Goal: Task Accomplishment & Management: Complete application form

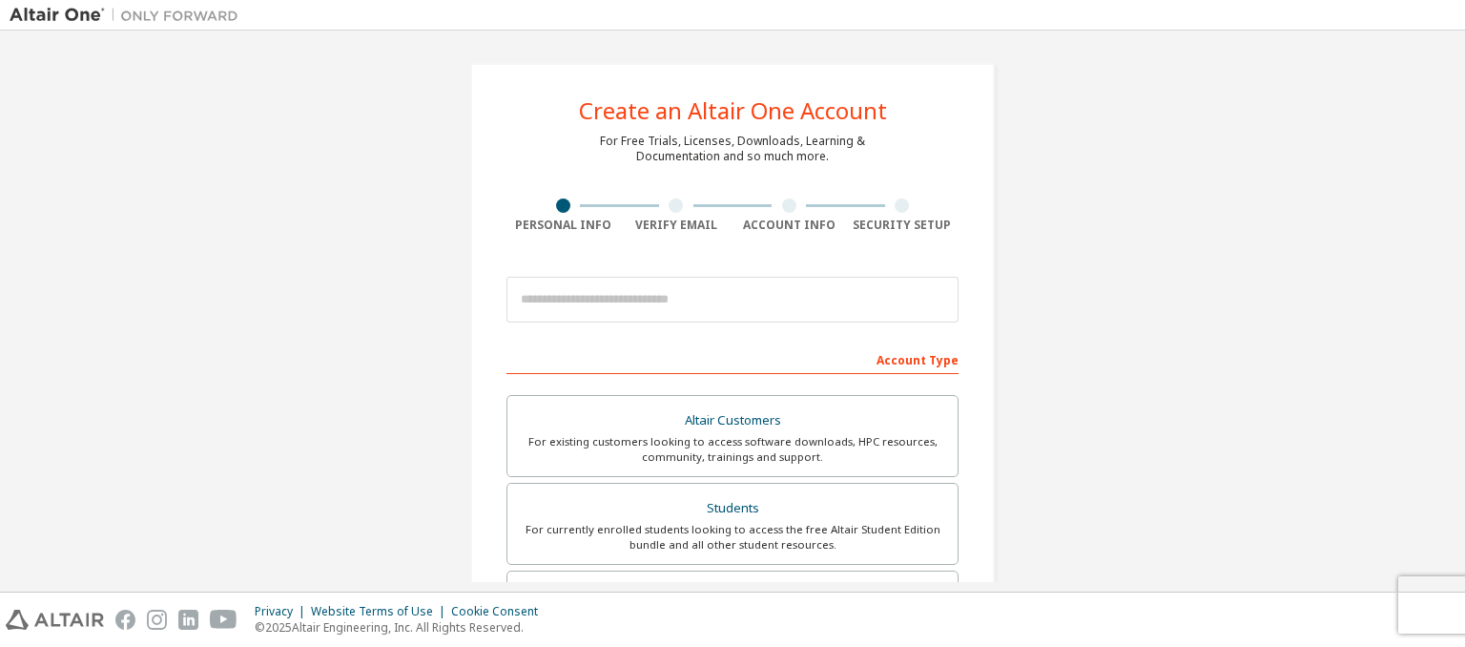
click at [1192, 403] on div "Create an Altair One Account For Free Trials, Licenses, Downloads, Learning & D…" at bounding box center [733, 545] width 1446 height 1010
click at [1290, 276] on div "Create an Altair One Account For Free Trials, Licenses, Downloads, Learning & D…" at bounding box center [733, 545] width 1446 height 1010
click at [800, 288] on input "email" at bounding box center [733, 300] width 452 height 46
type input "**********"
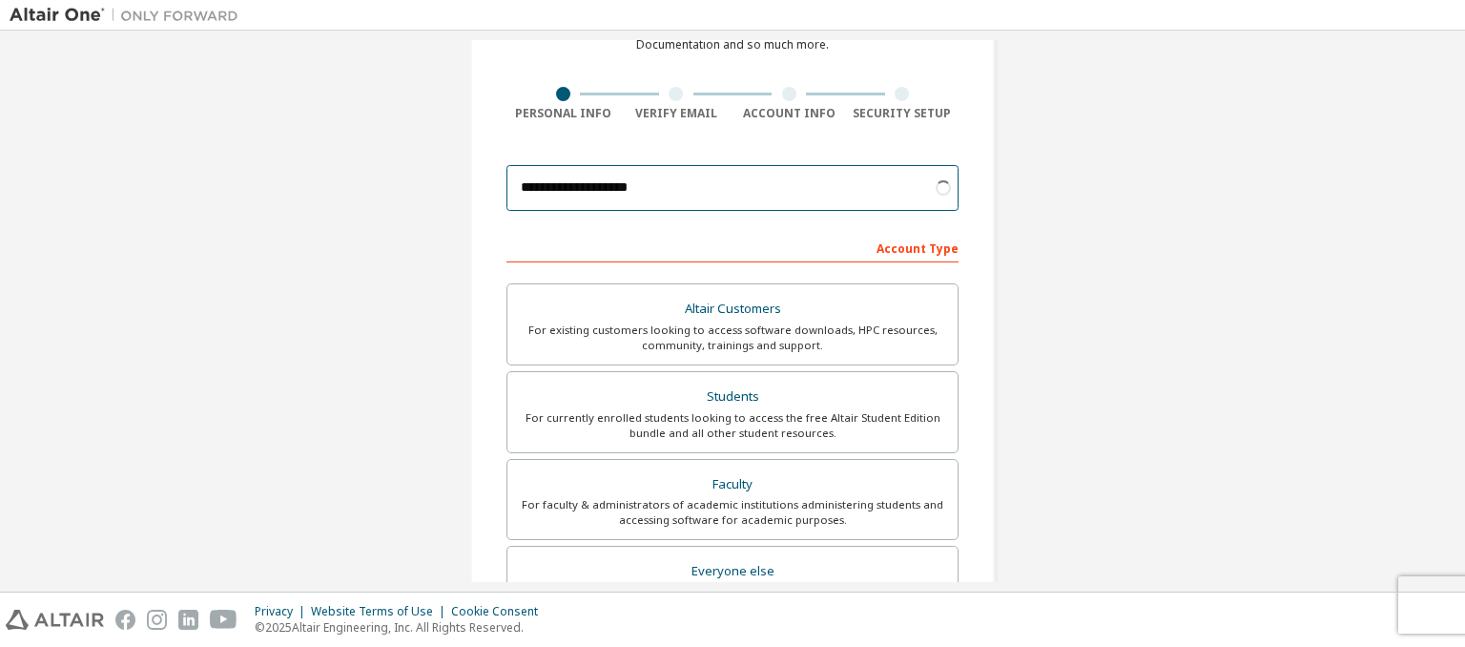
scroll to position [286, 0]
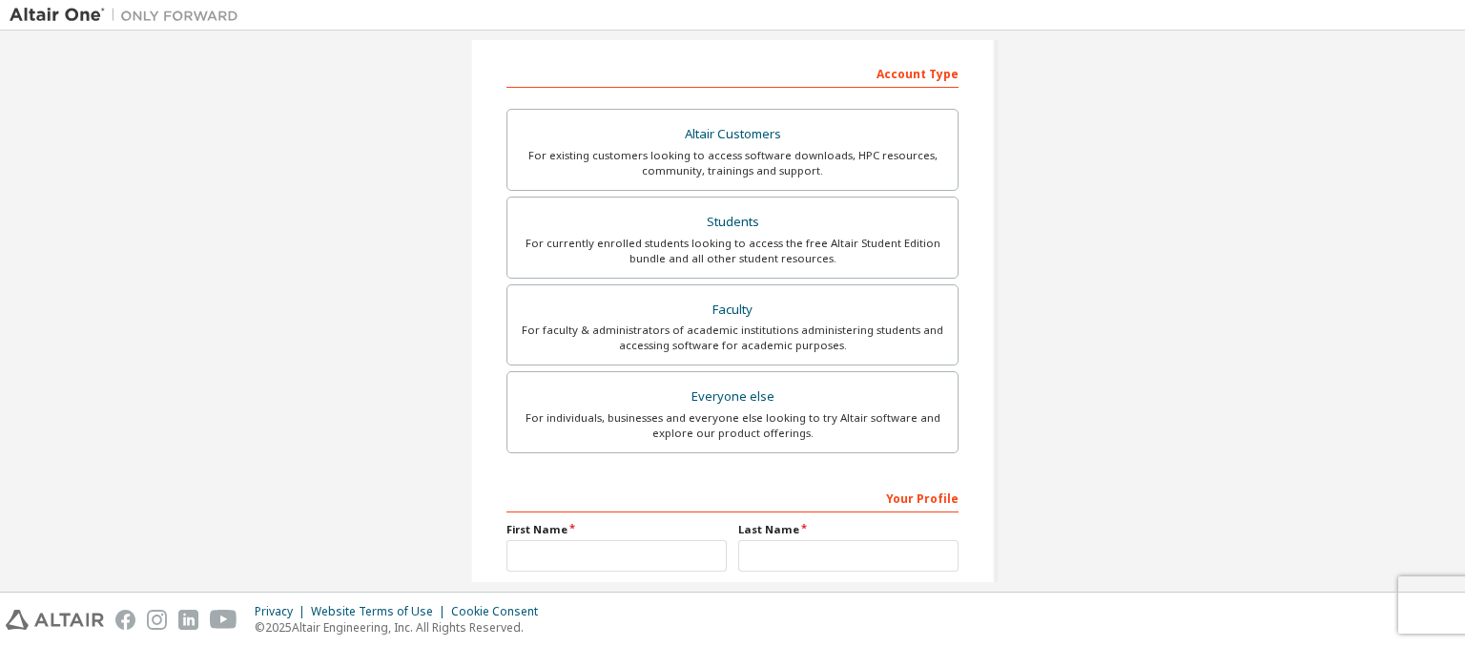
click at [830, 227] on div "Students" at bounding box center [732, 222] width 427 height 27
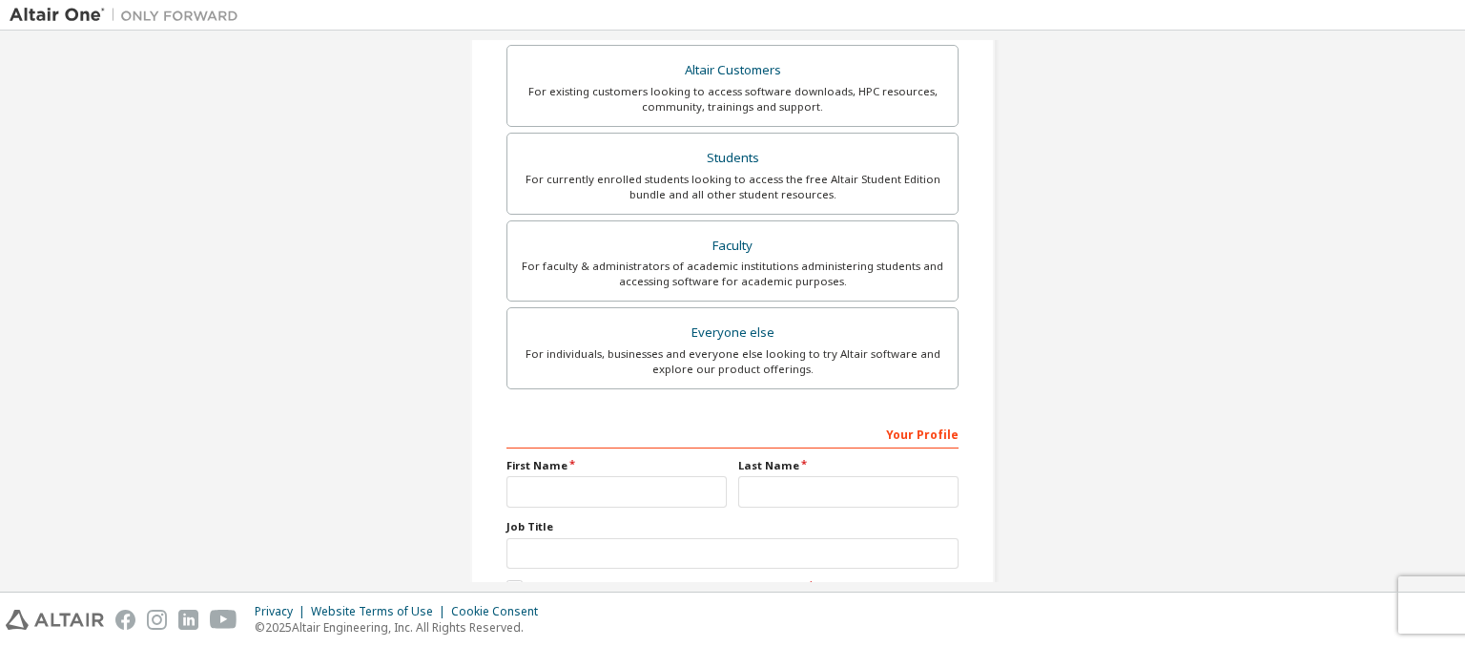
scroll to position [465, 0]
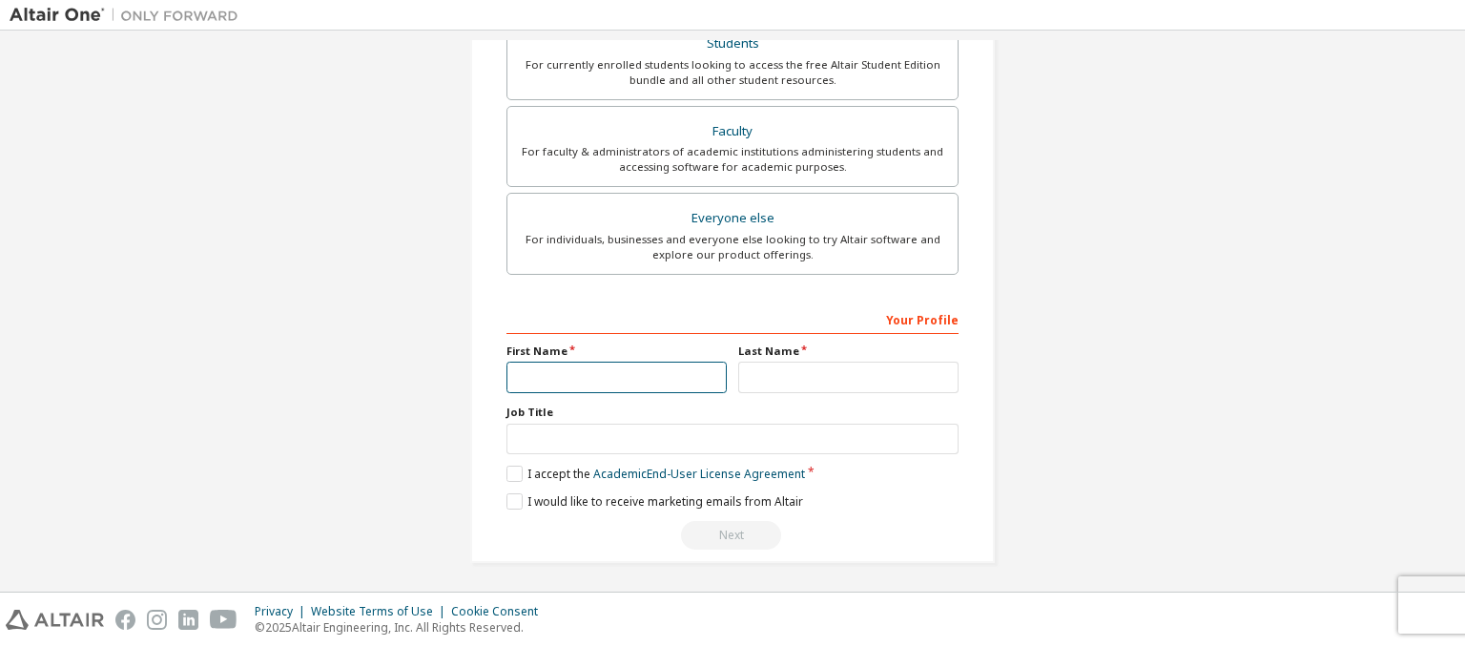
click at [683, 372] on input "text" at bounding box center [617, 377] width 220 height 31
type input "******"
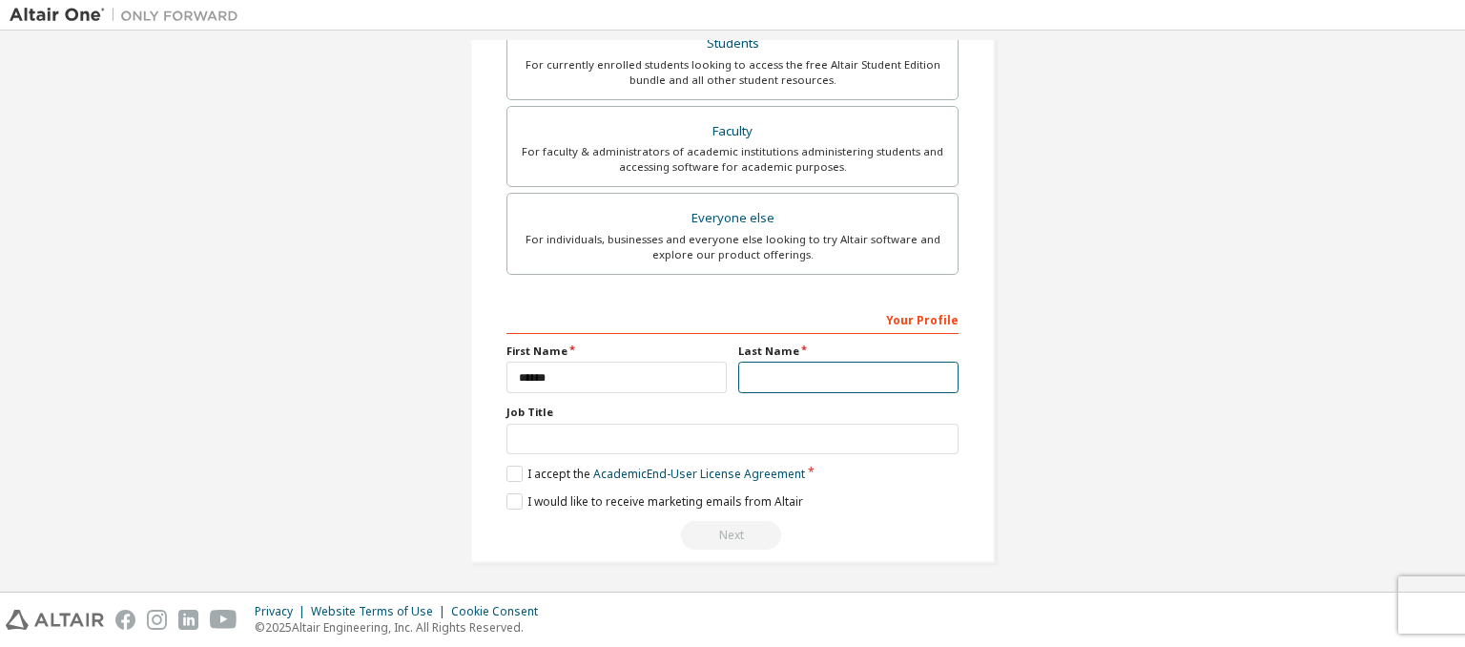
click at [831, 364] on input "text" at bounding box center [848, 377] width 220 height 31
type input "******"
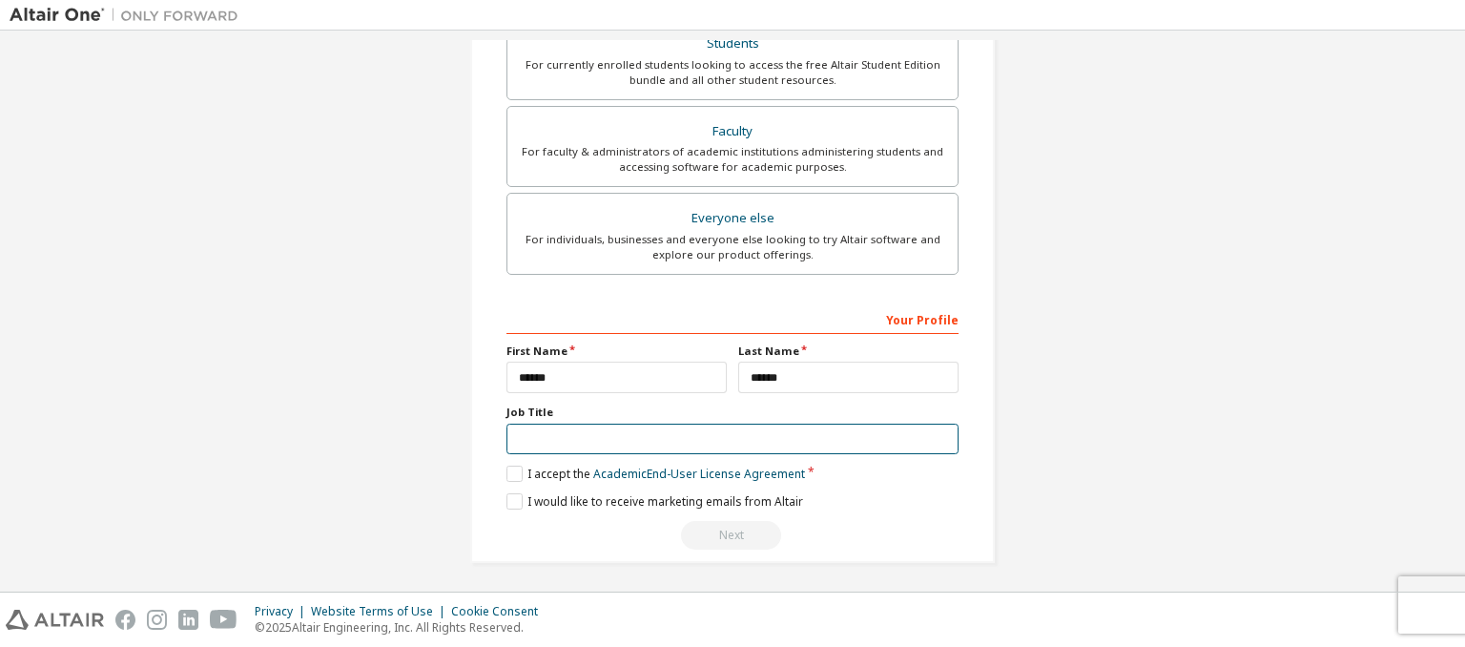
click at [617, 440] on input "text" at bounding box center [733, 439] width 452 height 31
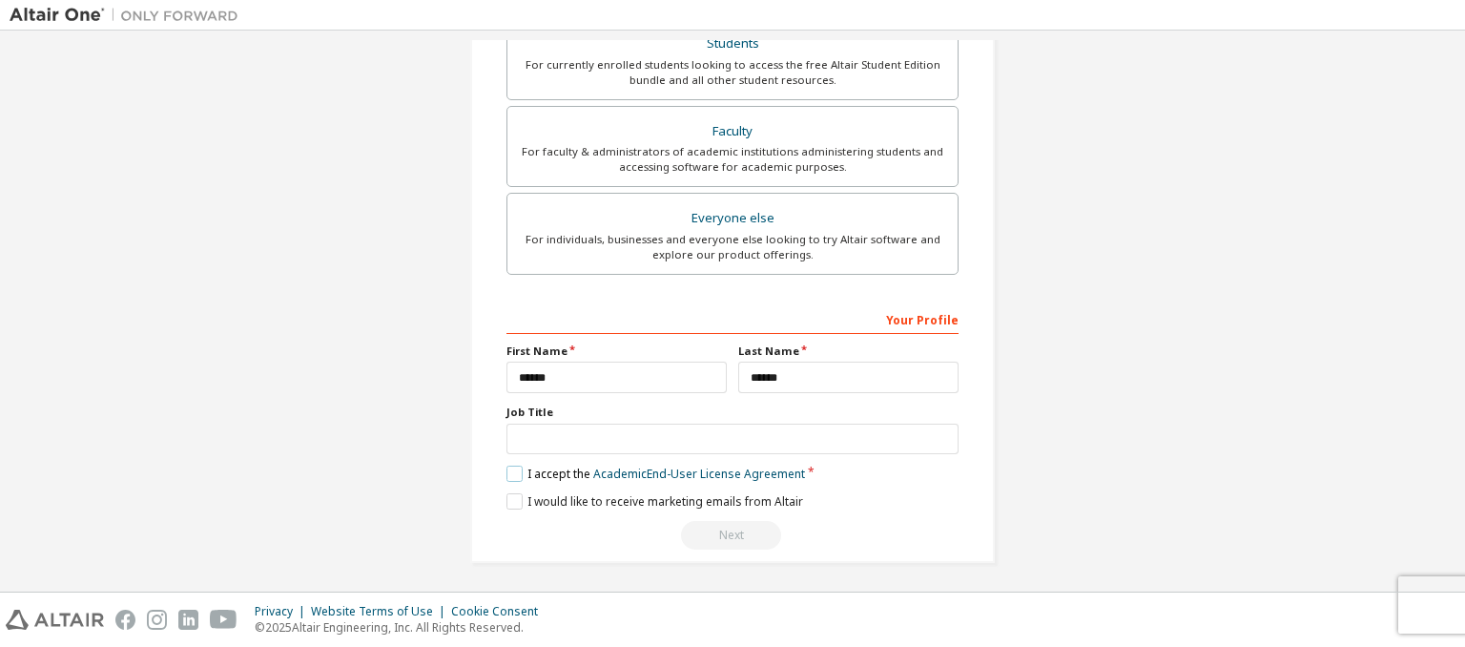
click at [515, 470] on label "I accept the Academic End-User License Agreement" at bounding box center [656, 474] width 299 height 16
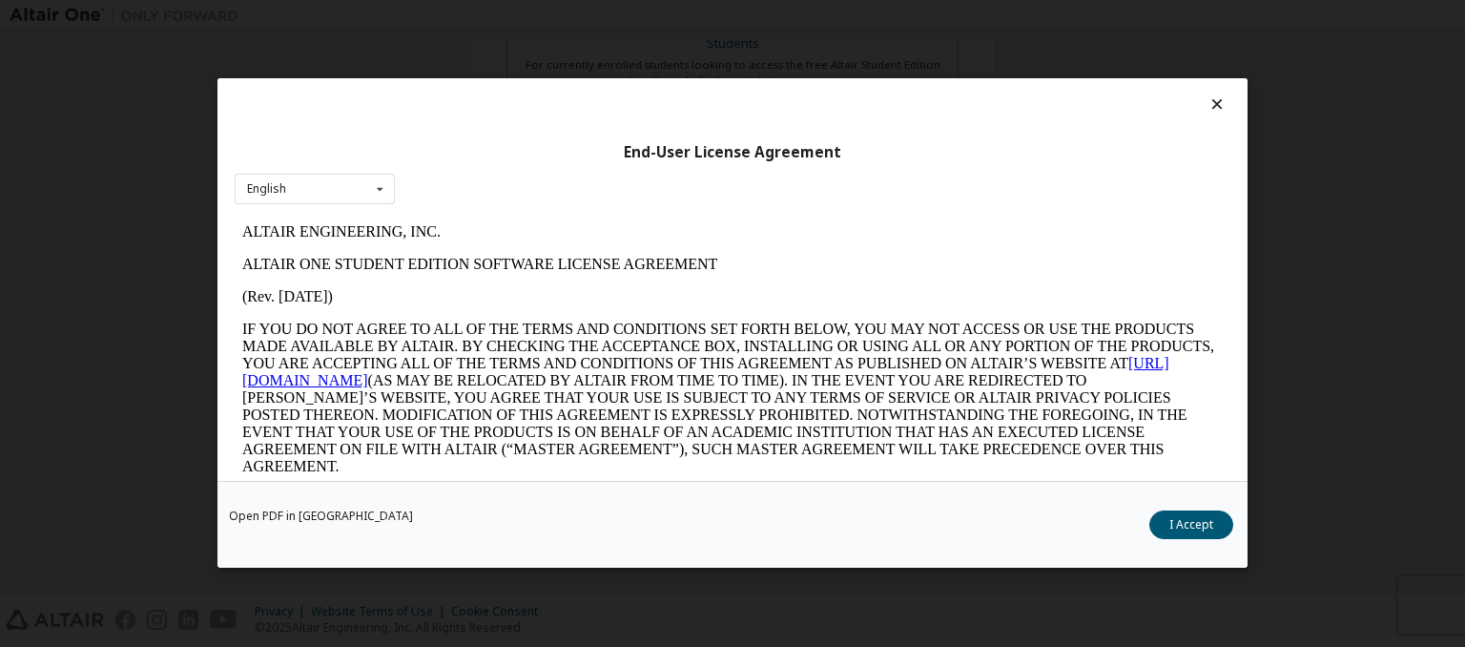
scroll to position [0, 0]
click at [1156, 526] on button "I Accept" at bounding box center [1192, 525] width 84 height 29
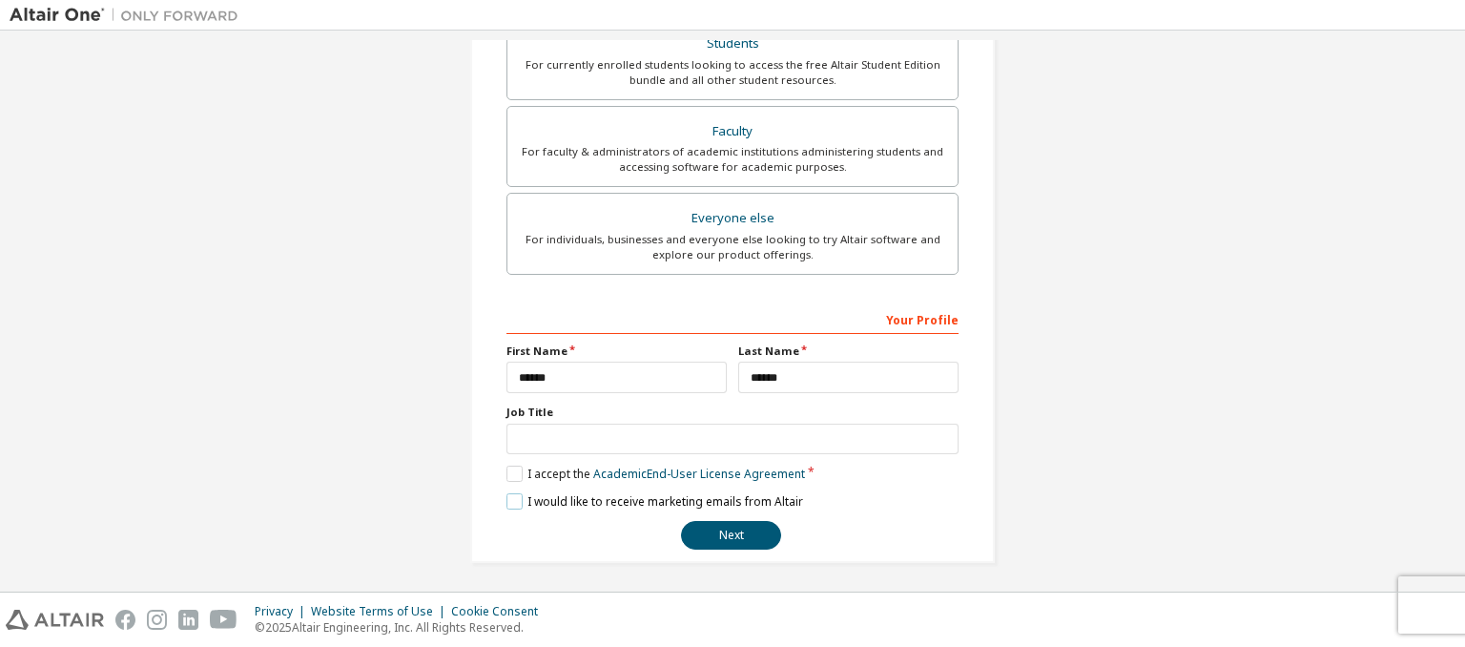
click at [566, 496] on label "I would like to receive marketing emails from Altair" at bounding box center [655, 501] width 297 height 16
click at [735, 496] on label "I would like to receive marketing emails from Altair" at bounding box center [655, 501] width 297 height 16
click at [751, 524] on button "Next" at bounding box center [731, 535] width 100 height 29
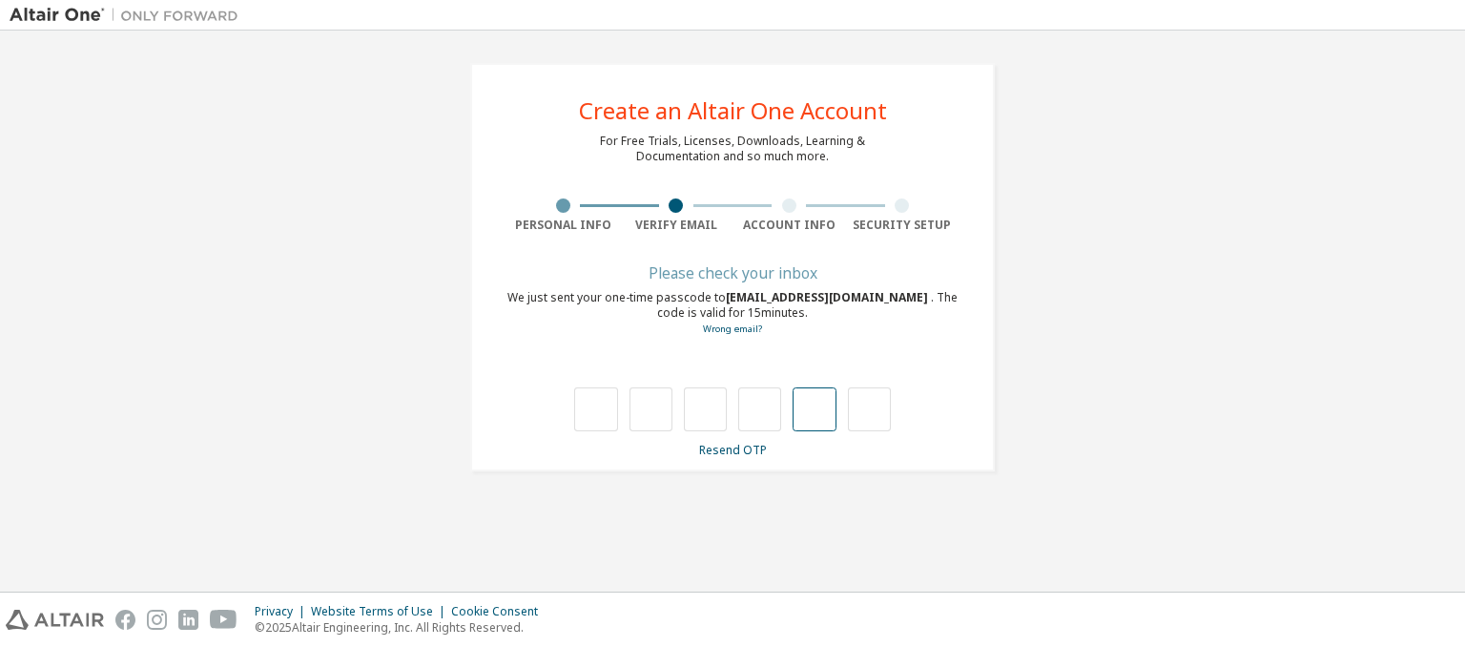
type input "*"
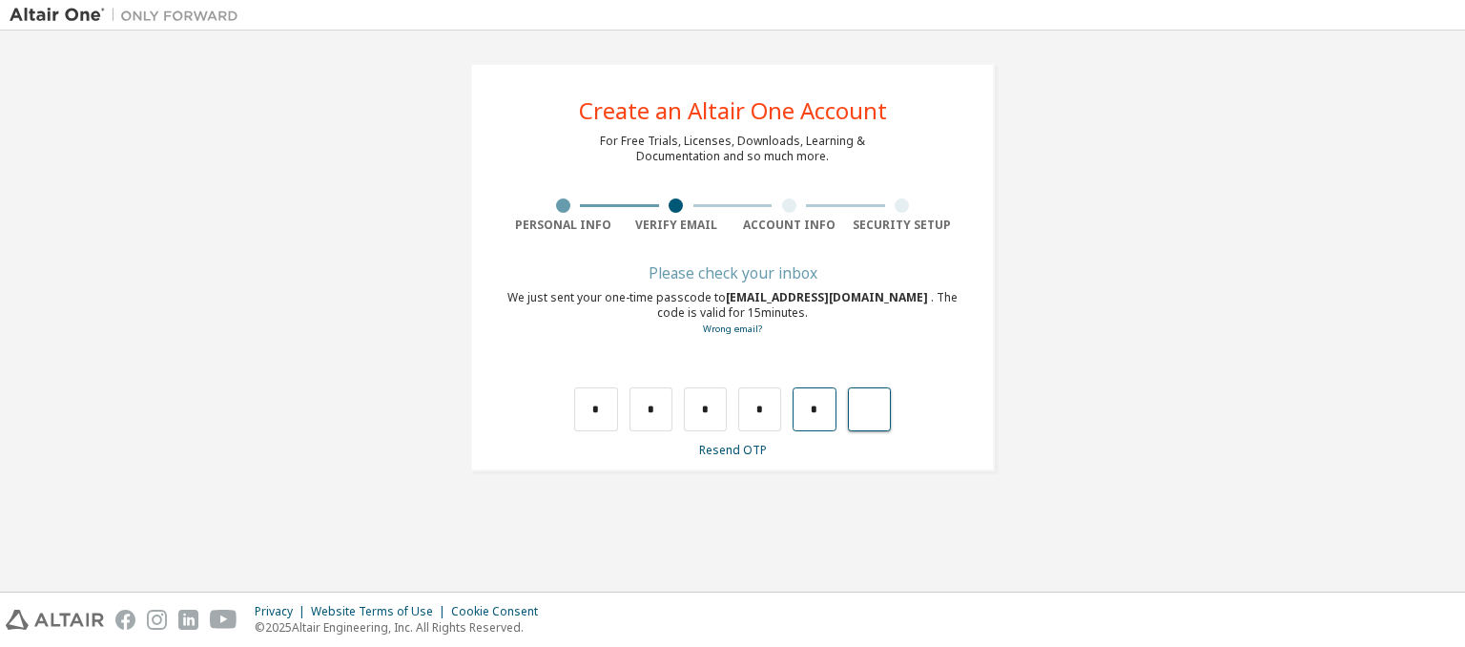
type input "*"
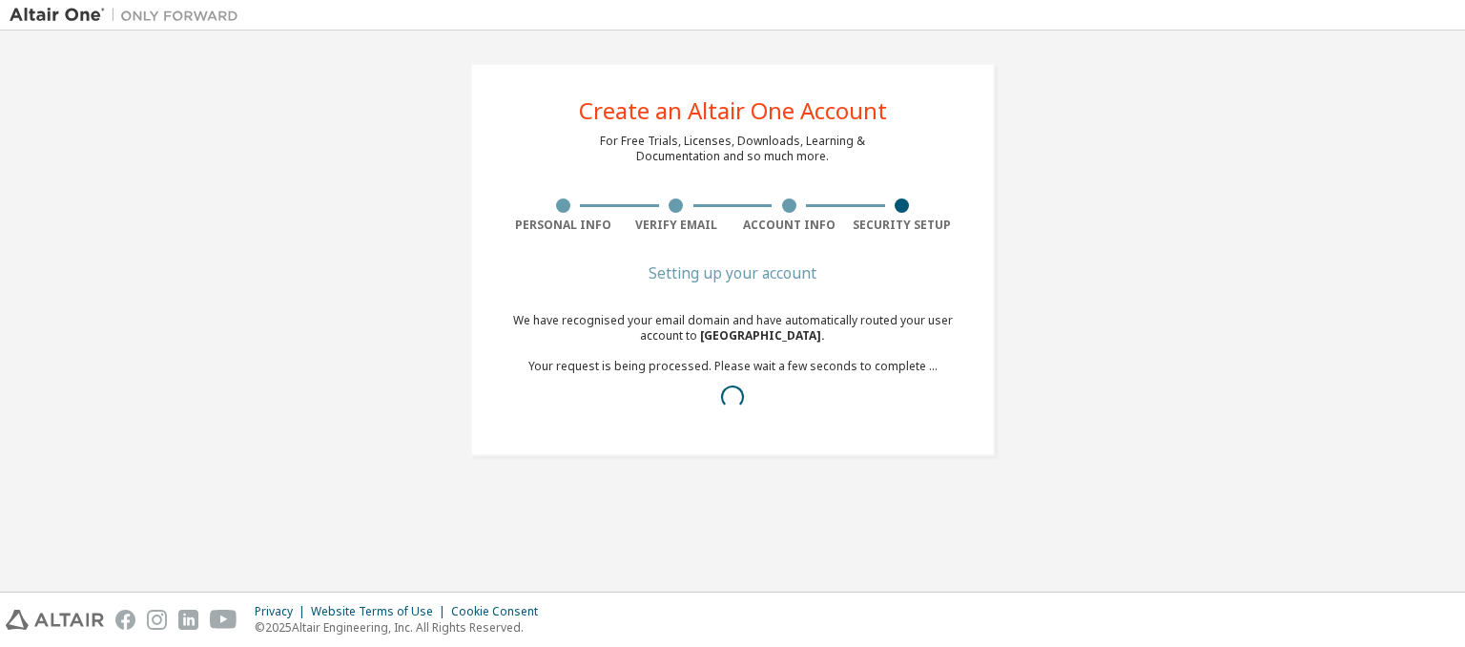
click at [1263, 190] on div "Create an Altair One Account For Free Trials, Licenses, Downloads, Learning & D…" at bounding box center [733, 259] width 1446 height 439
